Goal: Transaction & Acquisition: Purchase product/service

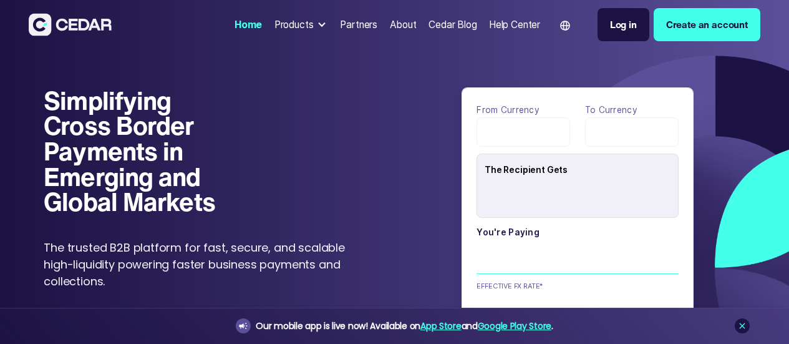
type input "******"
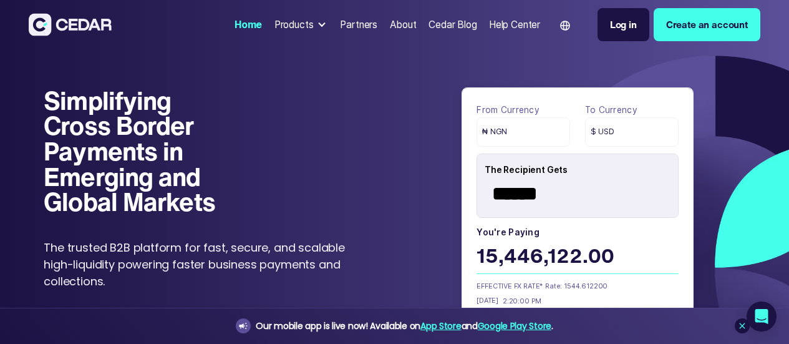
click at [610, 20] on div "Log in" at bounding box center [623, 24] width 27 height 14
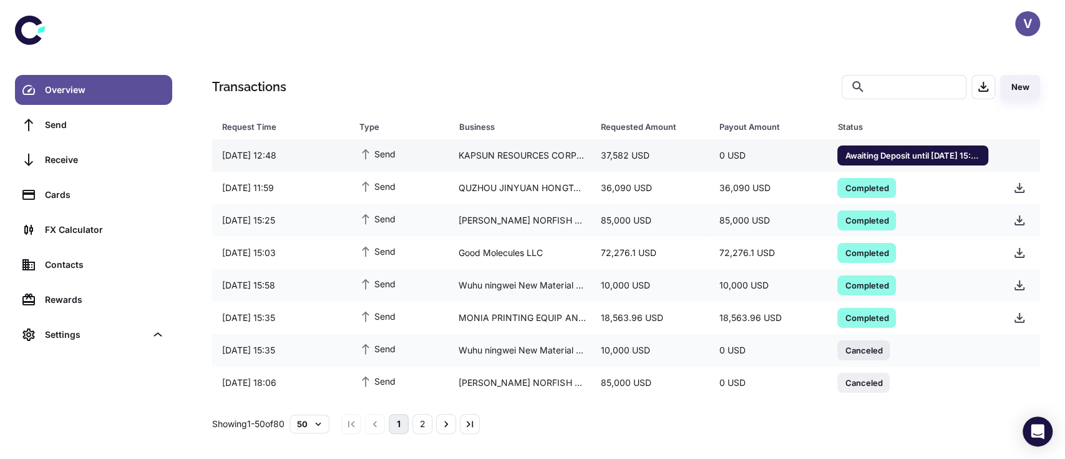
click at [865, 154] on span "Awaiting Deposit until 11/08/2025 15:54" at bounding box center [912, 154] width 151 height 12
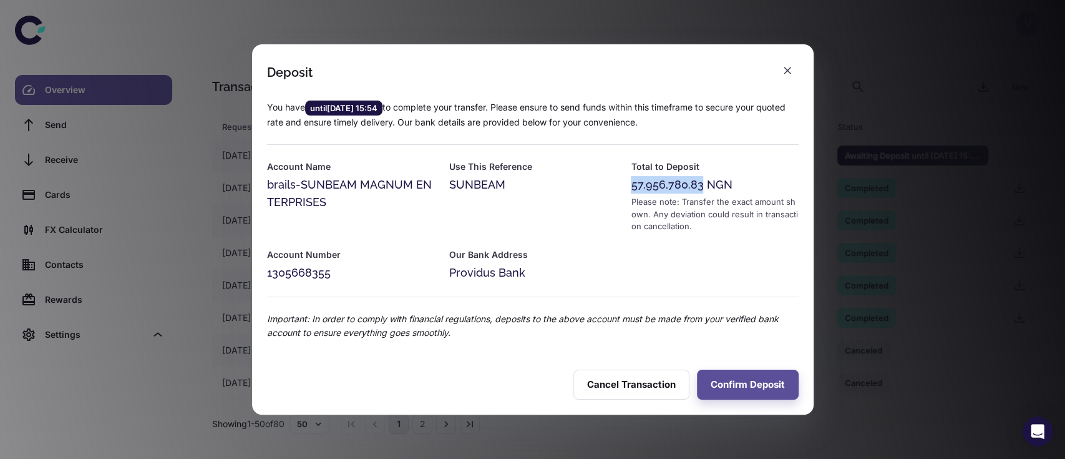
drag, startPoint x: 633, startPoint y: 183, endPoint x: 700, endPoint y: 177, distance: 67.7
click at [700, 177] on div "57,956,780.83 NGN" at bounding box center [714, 184] width 167 height 17
copy div "57,956,780.83"
click at [296, 271] on div "1305668355" at bounding box center [350, 272] width 167 height 17
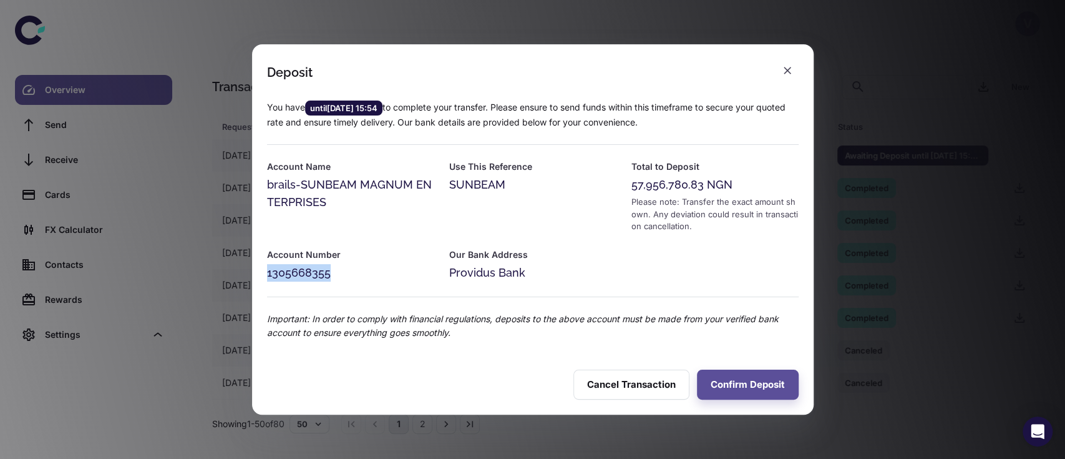
click at [296, 271] on div "1305668355" at bounding box center [350, 272] width 167 height 17
copy div "1305668355"
click at [664, 186] on div "57,956,780.83 NGN" at bounding box center [714, 184] width 167 height 17
copy div "57,956,780.83"
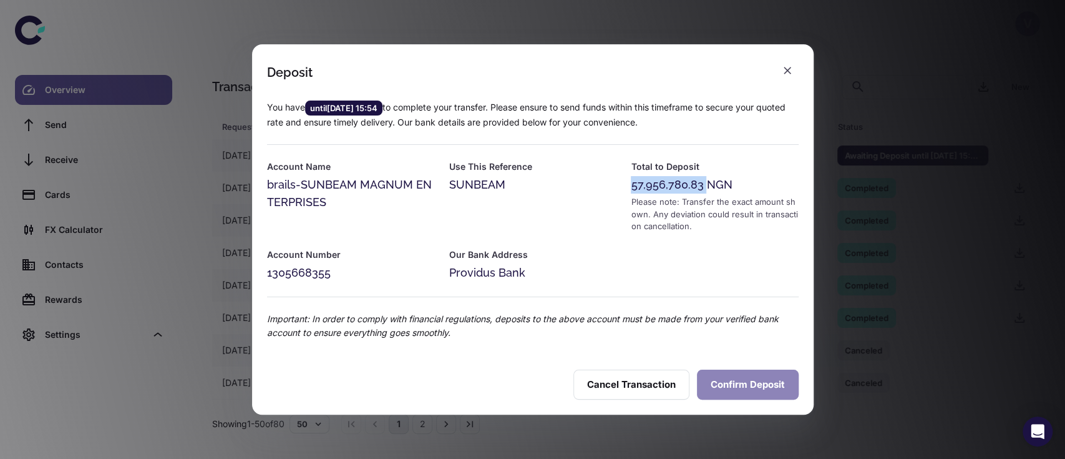
click at [714, 374] on button "Confirm Deposit" at bounding box center [748, 384] width 102 height 30
click at [666, 185] on div "57,956,780.83 NGN" at bounding box center [714, 184] width 167 height 17
drag, startPoint x: 701, startPoint y: 185, endPoint x: 638, endPoint y: 188, distance: 63.7
click at [638, 188] on div "57,956,780.83 NGN" at bounding box center [714, 184] width 167 height 17
copy div "7,956,780.83"
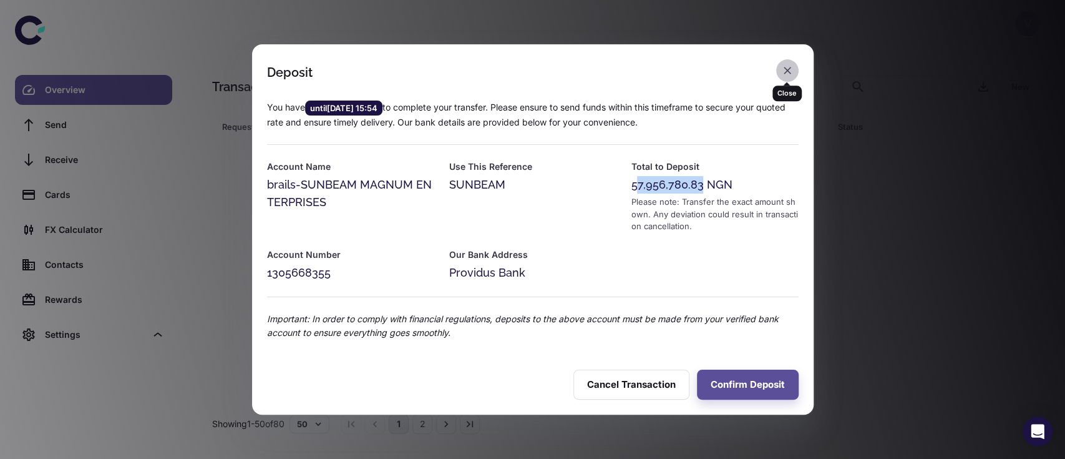
click at [782, 75] on icon "button" at bounding box center [787, 70] width 12 height 12
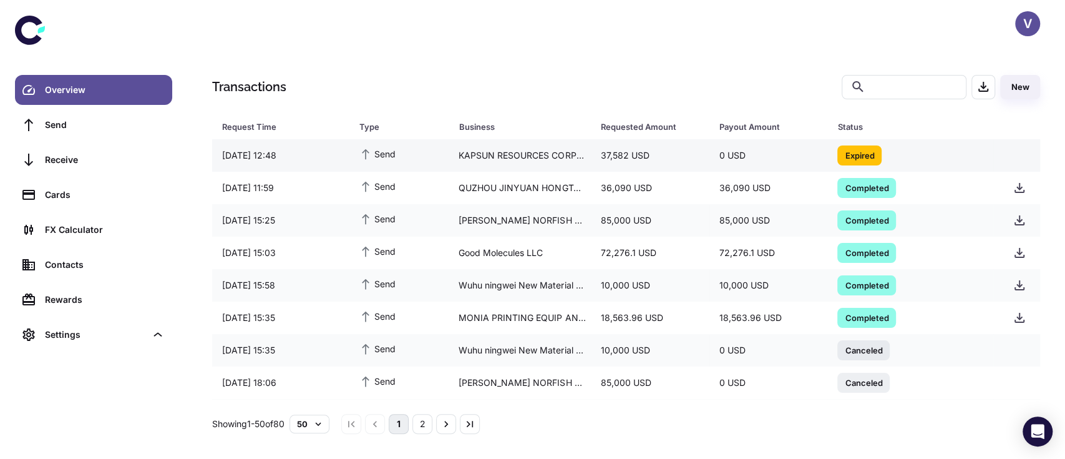
click at [596, 161] on div "37,582 USD" at bounding box center [650, 156] width 119 height 24
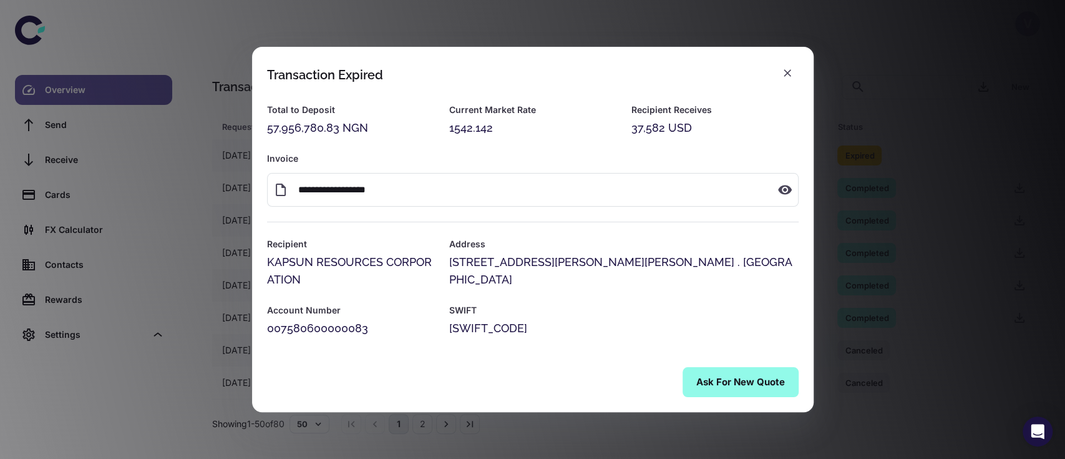
click at [723, 386] on button "Ask for New Quote" at bounding box center [741, 382] width 116 height 30
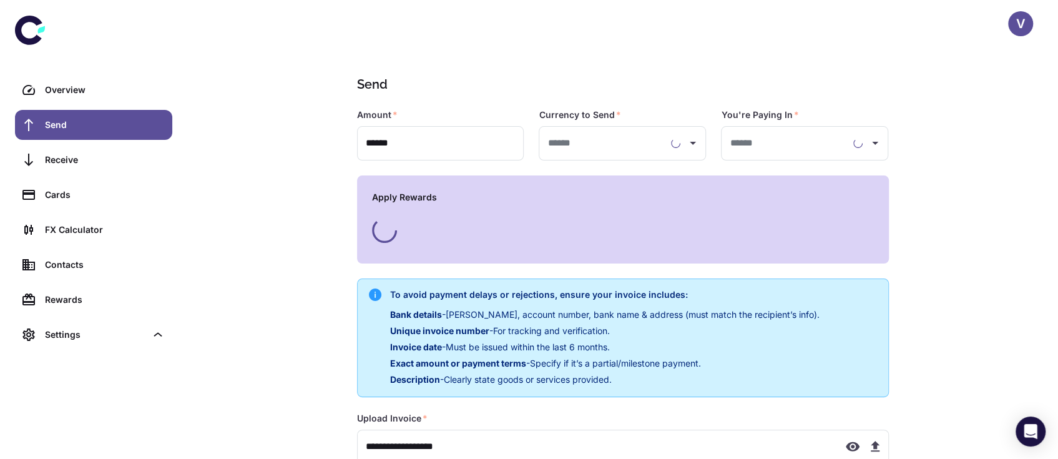
type input "**********"
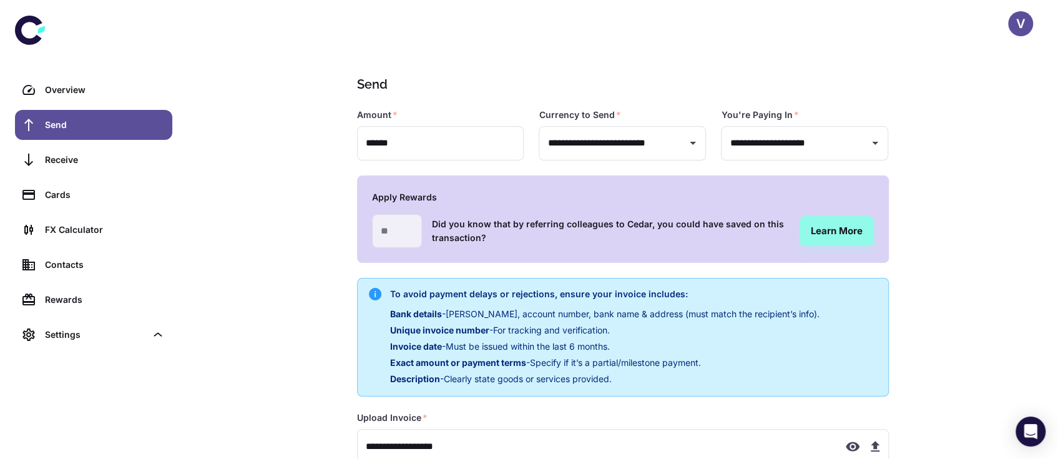
type input "**********"
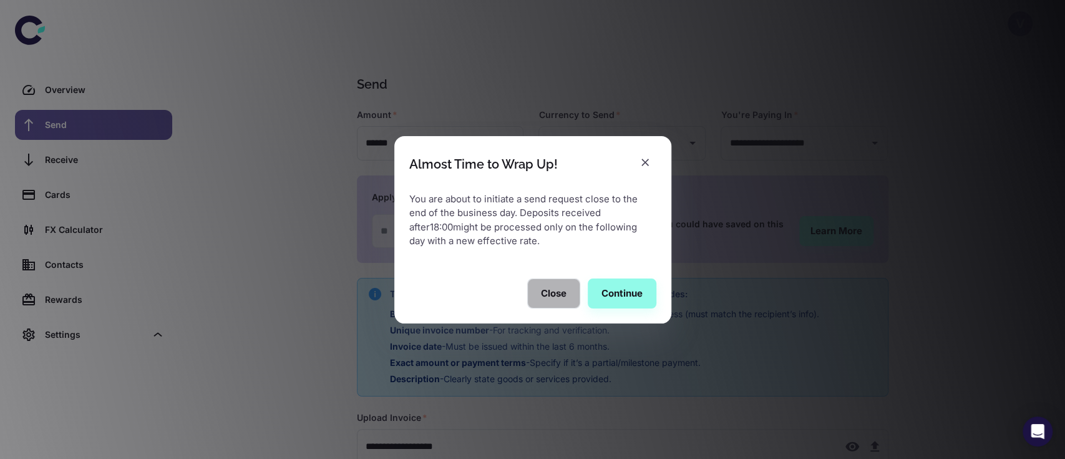
click at [566, 293] on button "Close" at bounding box center [553, 293] width 53 height 30
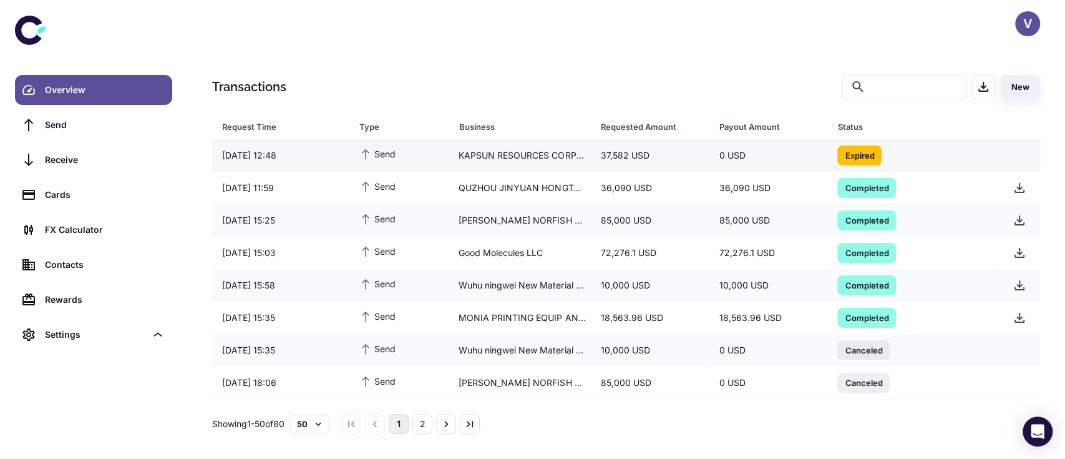
click at [663, 159] on div "37,582 USD" at bounding box center [650, 156] width 119 height 24
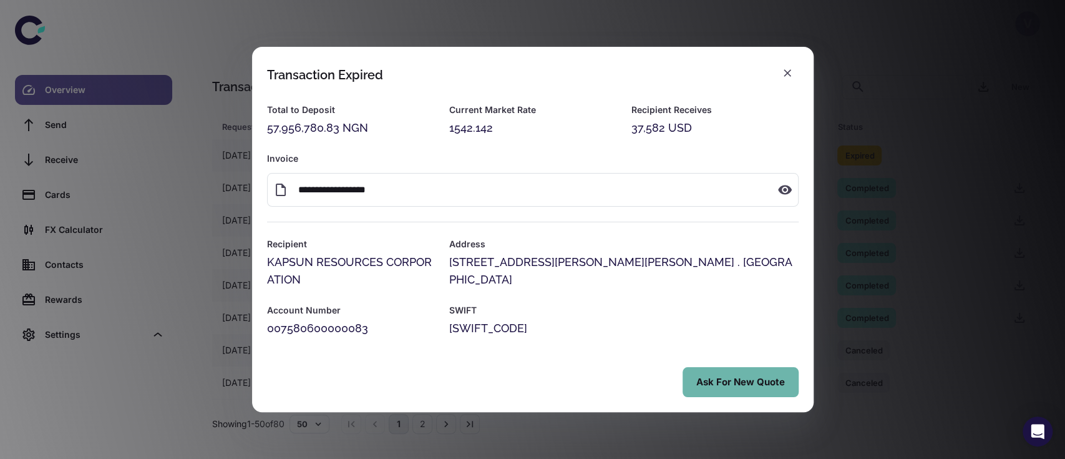
click at [718, 376] on button "Ask for New Quote" at bounding box center [741, 382] width 116 height 30
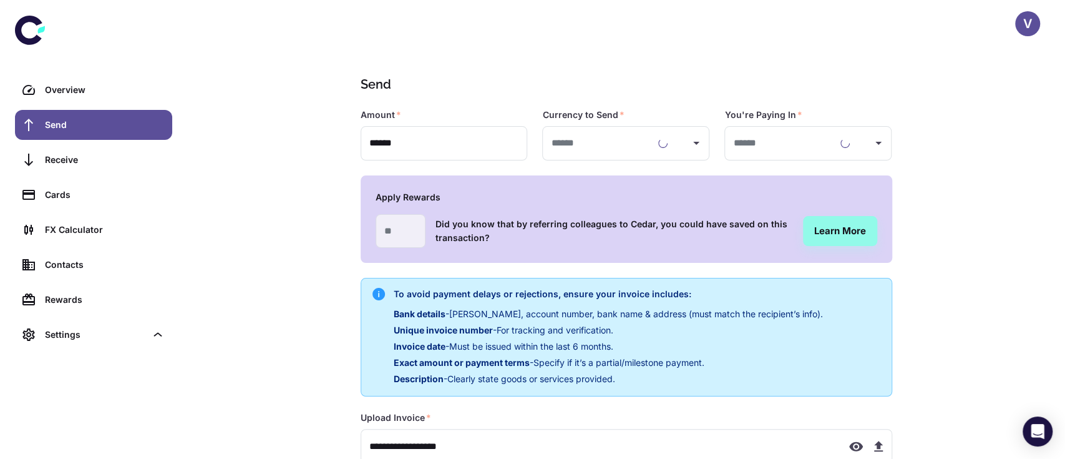
type input "**********"
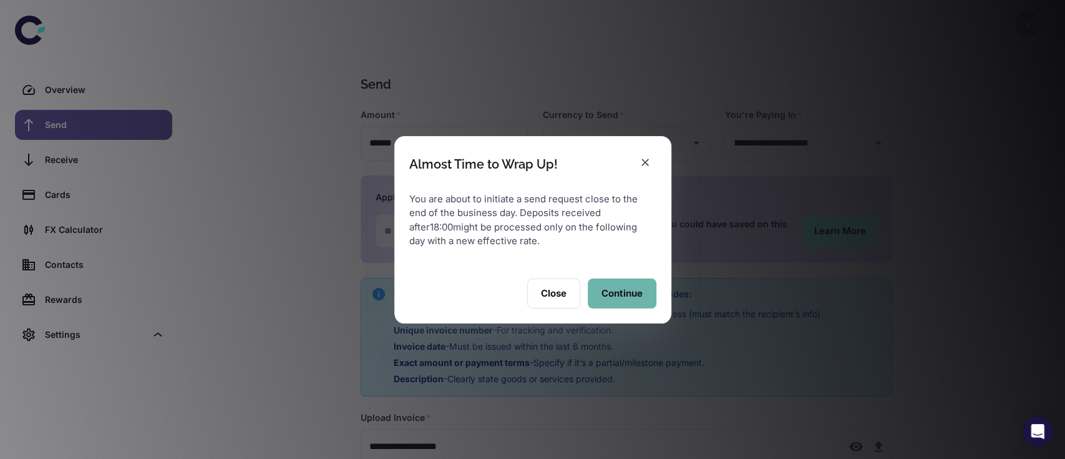
click at [603, 288] on button "Continue" at bounding box center [622, 293] width 69 height 30
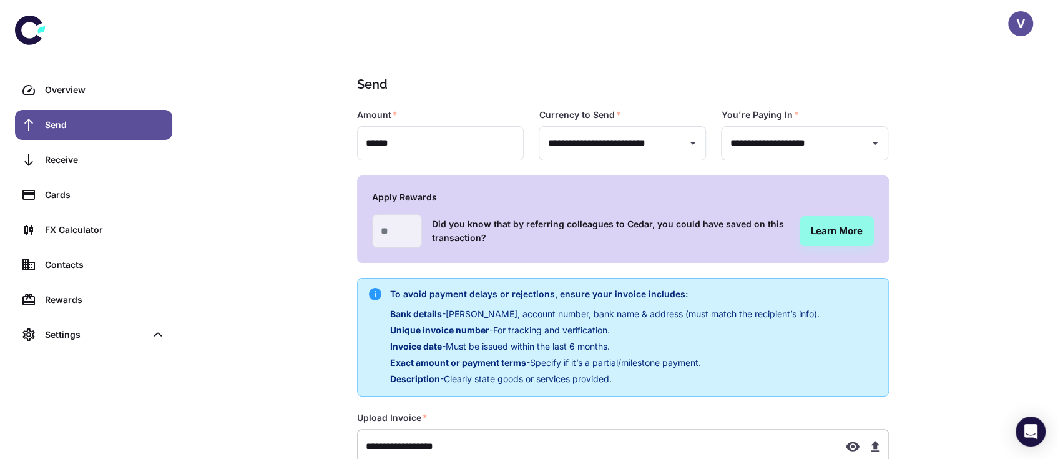
scroll to position [207, 0]
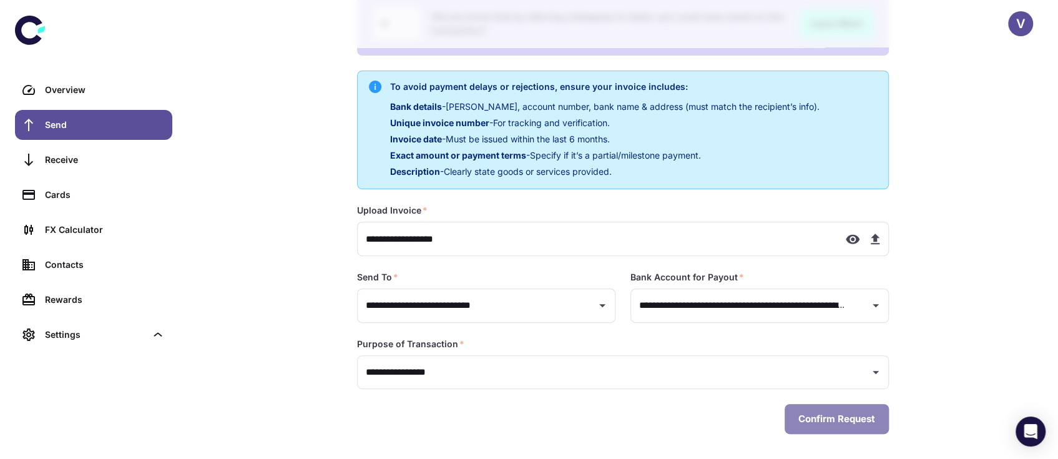
click at [812, 414] on button "Confirm Request" at bounding box center [836, 419] width 104 height 30
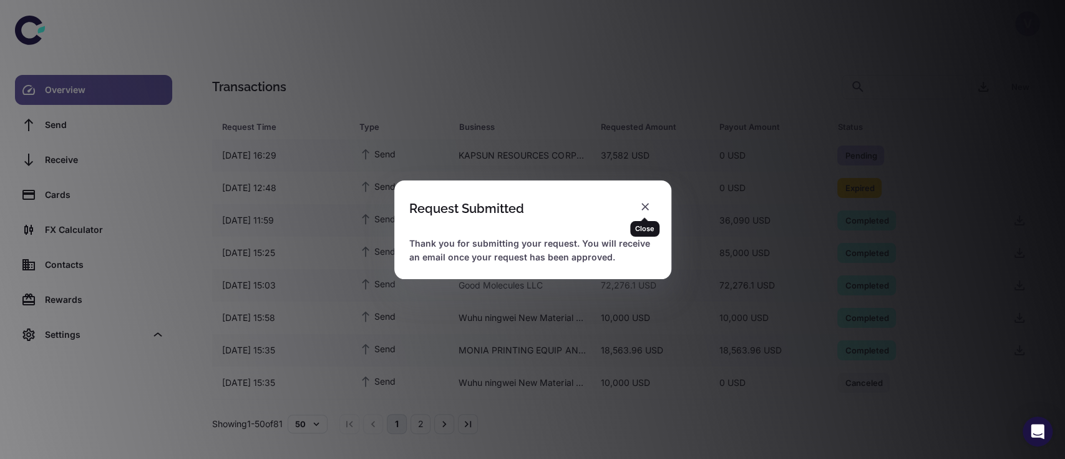
click at [646, 211] on icon "button" at bounding box center [645, 206] width 12 height 12
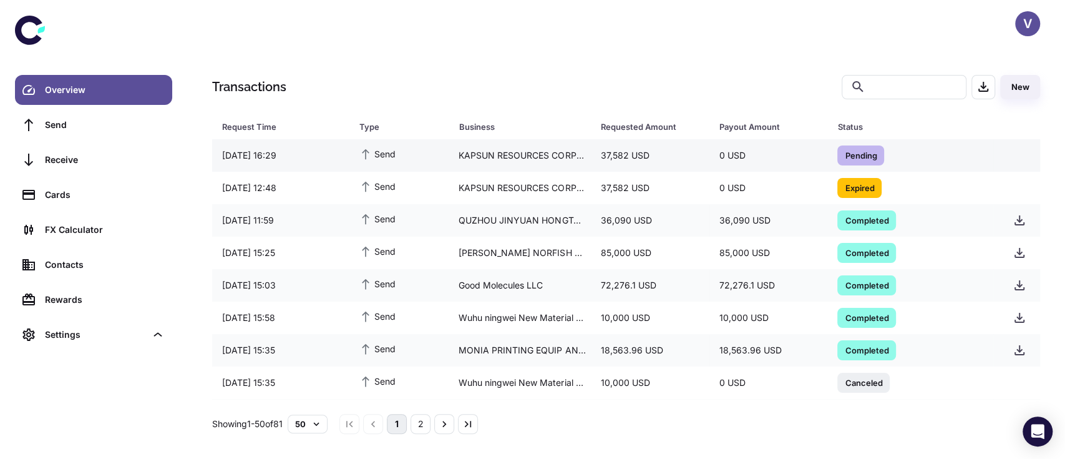
click at [869, 154] on span "Pending" at bounding box center [860, 154] width 47 height 12
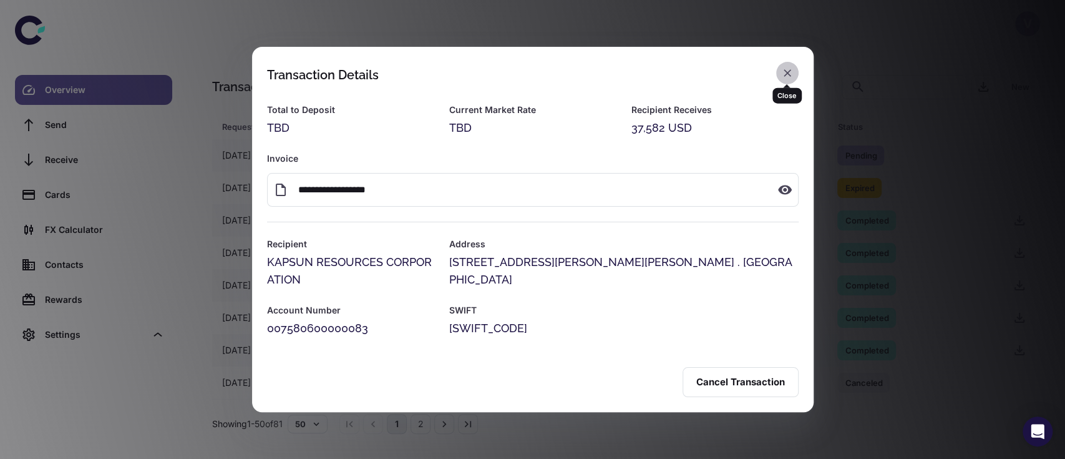
click at [778, 75] on button "button" at bounding box center [787, 73] width 22 height 22
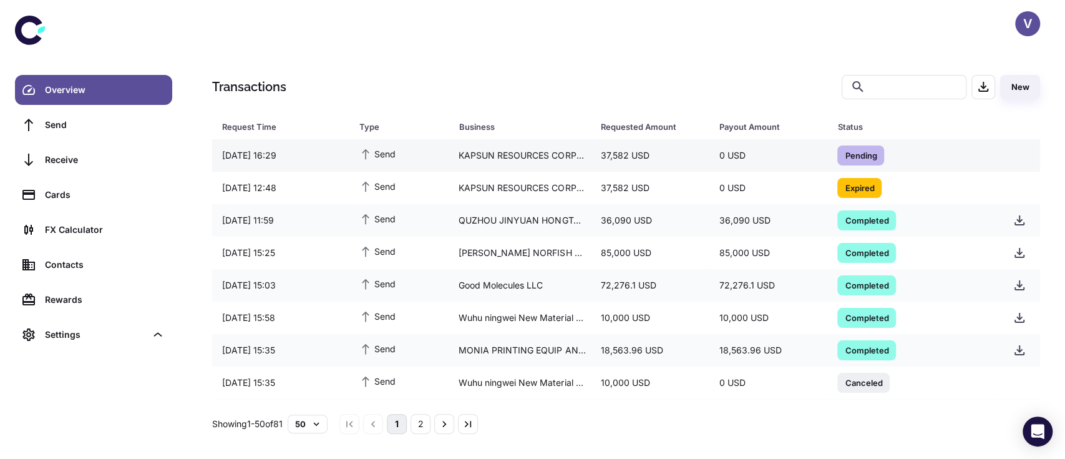
click at [838, 146] on div "Pending" at bounding box center [860, 155] width 47 height 20
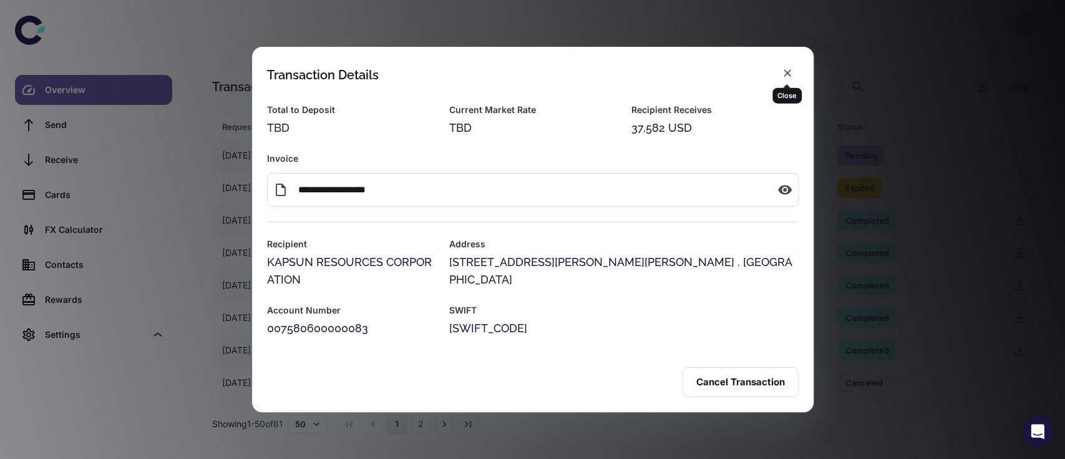
click at [780, 69] on button "button" at bounding box center [787, 73] width 22 height 22
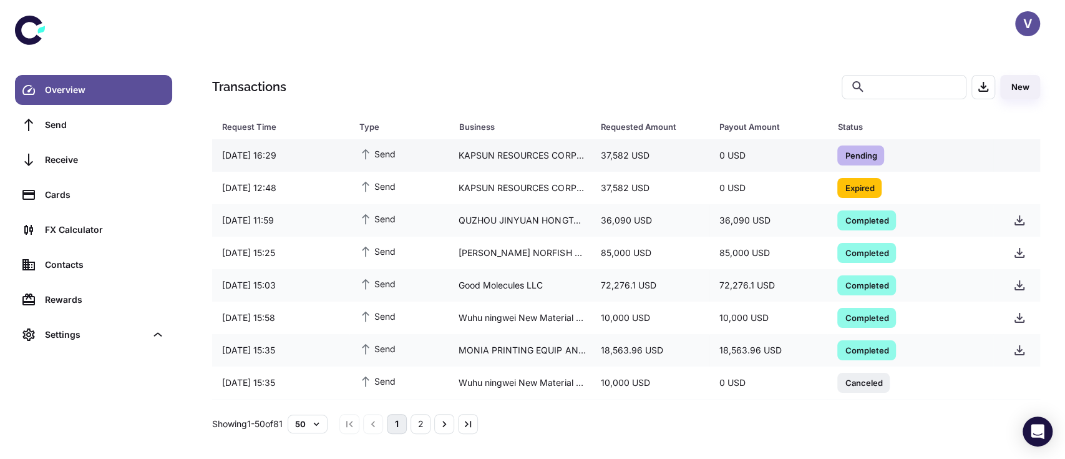
click at [843, 151] on span "Pending" at bounding box center [860, 154] width 47 height 12
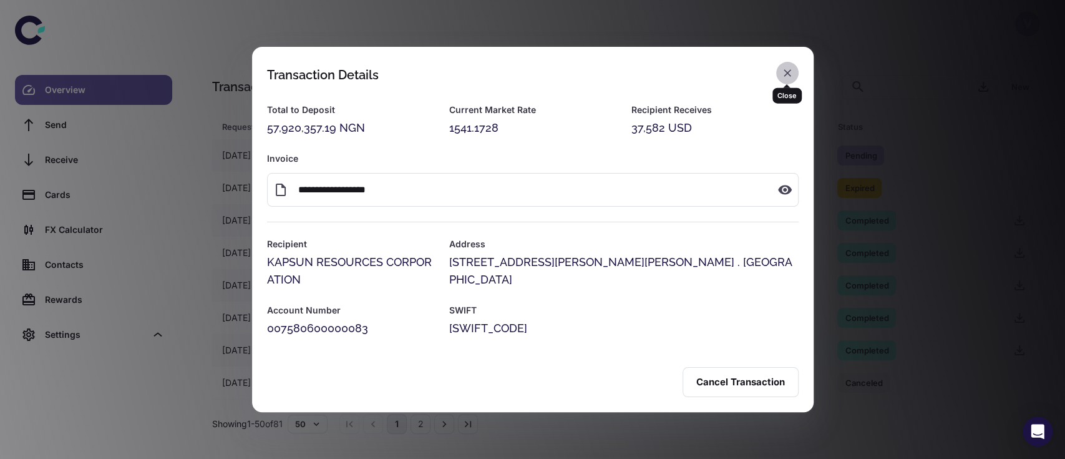
click at [782, 72] on icon "button" at bounding box center [787, 73] width 12 height 12
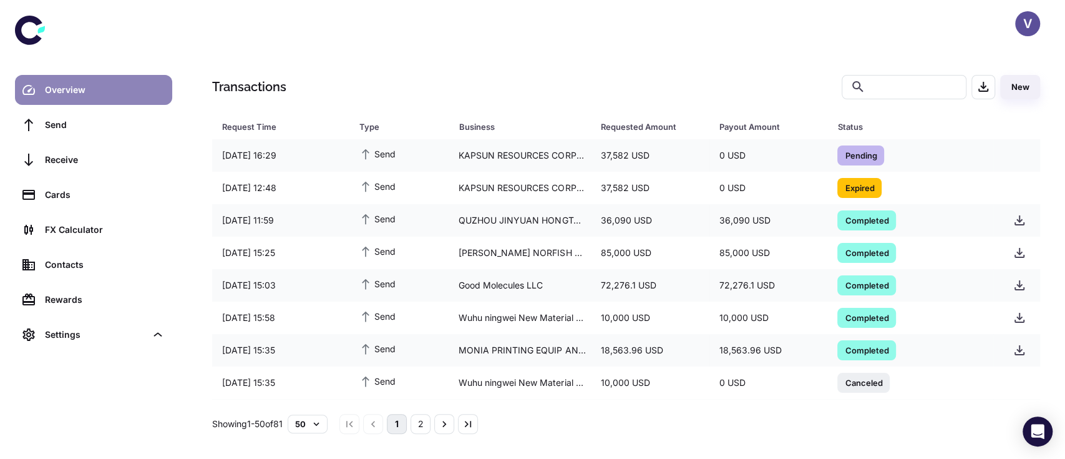
click at [55, 95] on div "Overview" at bounding box center [105, 90] width 120 height 14
click at [860, 151] on span "Pending" at bounding box center [860, 154] width 47 height 12
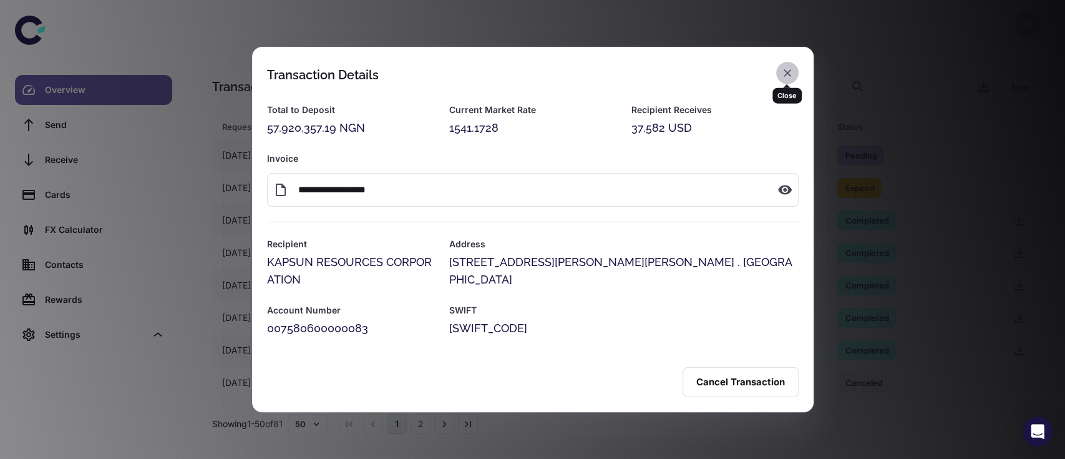
click at [784, 76] on icon "button" at bounding box center [787, 73] width 12 height 12
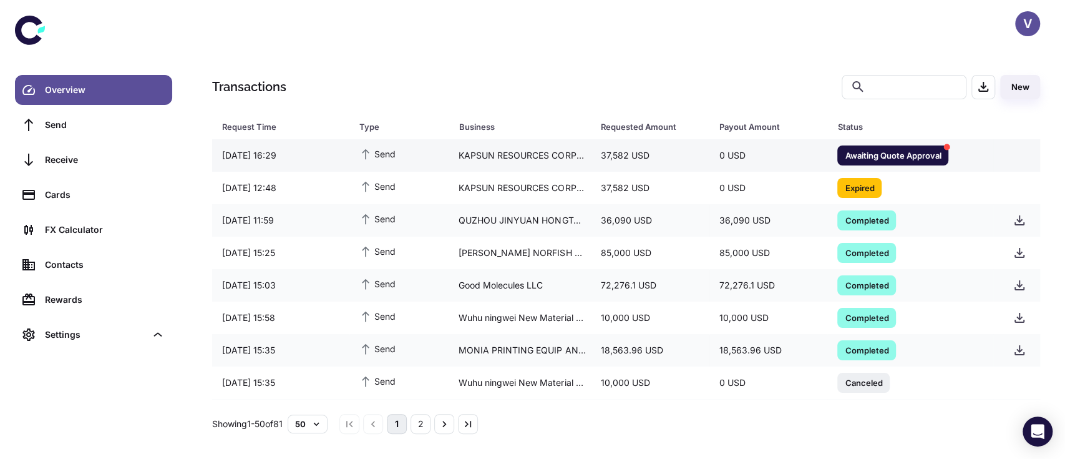
click at [892, 146] on div "Awaiting Quote Approval" at bounding box center [892, 155] width 111 height 20
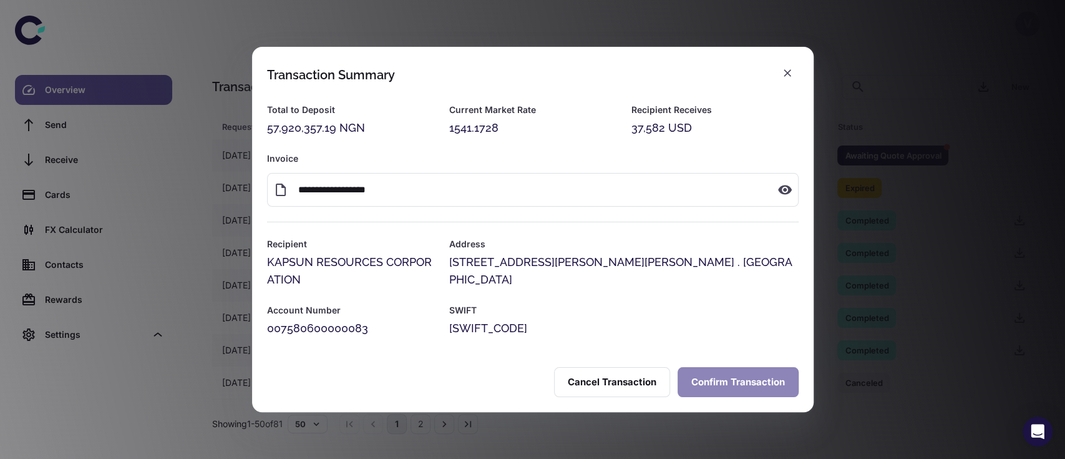
click at [720, 379] on button "Confirm Transaction" at bounding box center [738, 382] width 121 height 30
